Goal: Navigation & Orientation: Find specific page/section

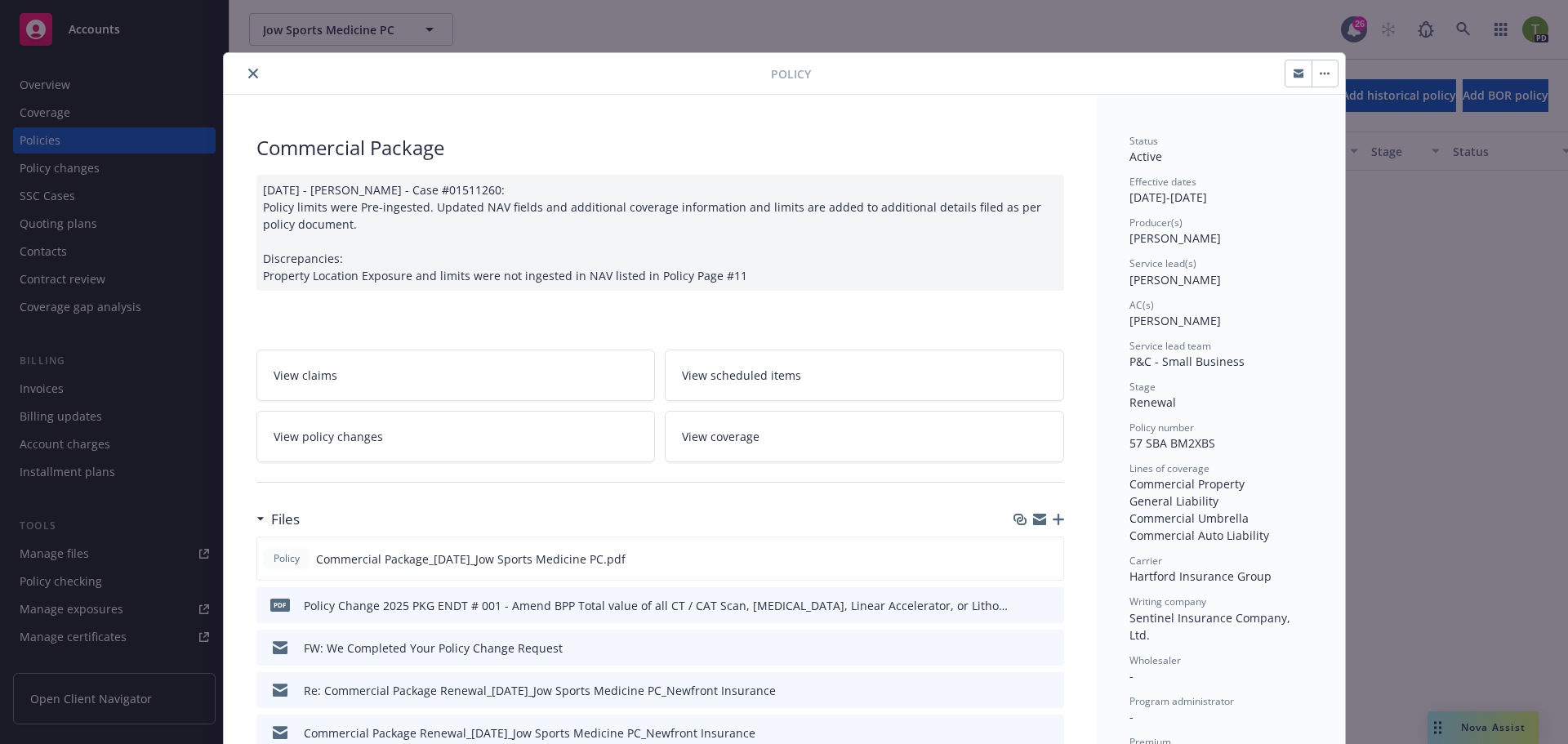
scroll to position [860, 0]
click at [257, 63] on div "Policy" at bounding box center [784, 74] width 1121 height 42
click at [248, 69] on icon "close" at bounding box center [253, 73] width 10 height 10
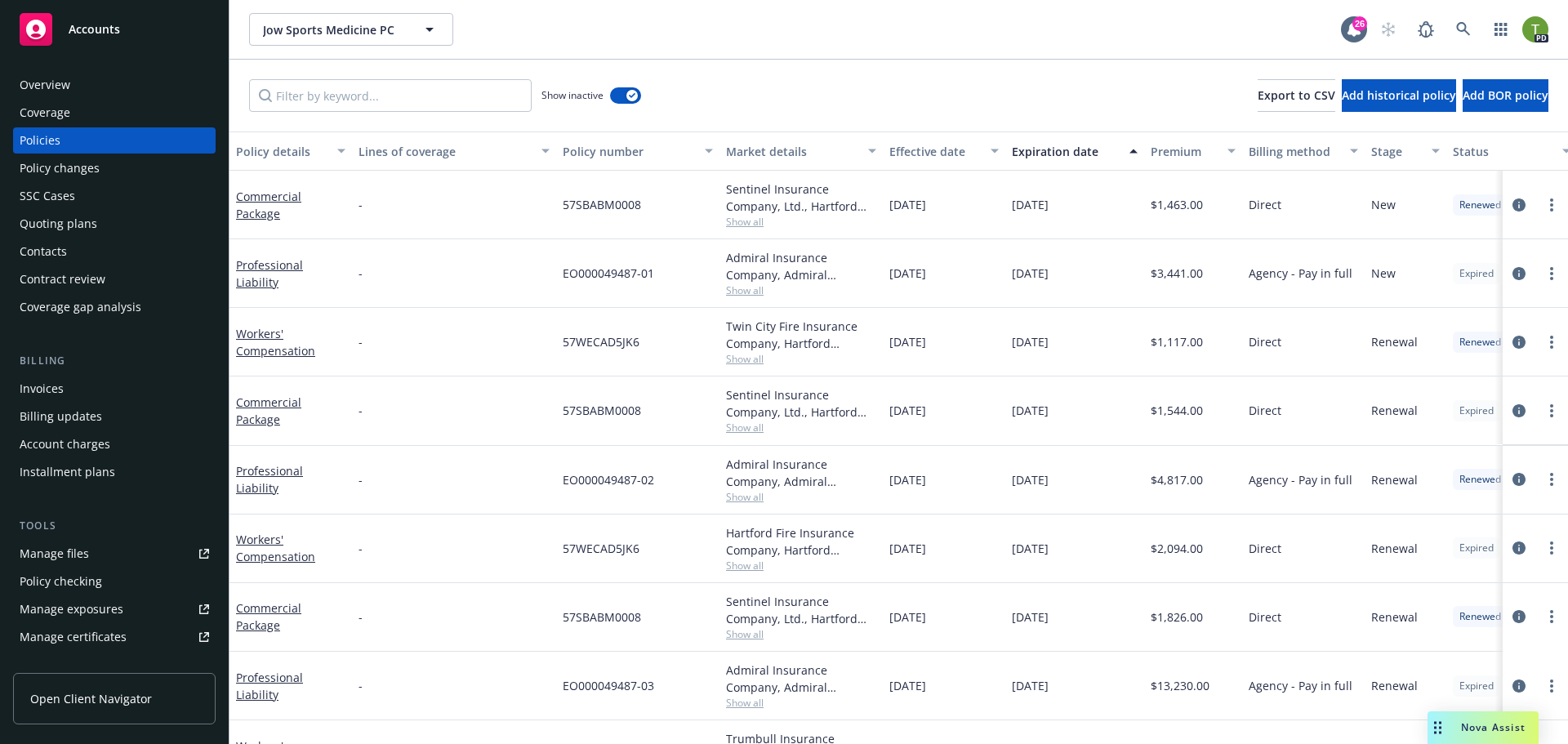
click at [58, 78] on div "Overview" at bounding box center [45, 84] width 51 height 26
